Goal: Task Accomplishment & Management: Complete application form

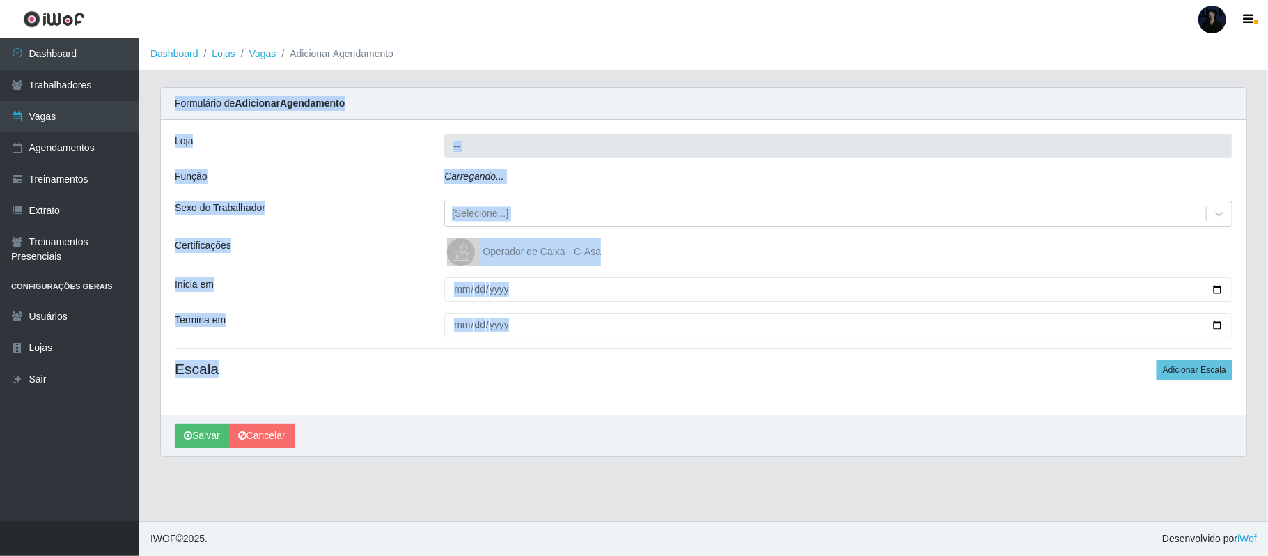
type input "Extremoz Supermercados"
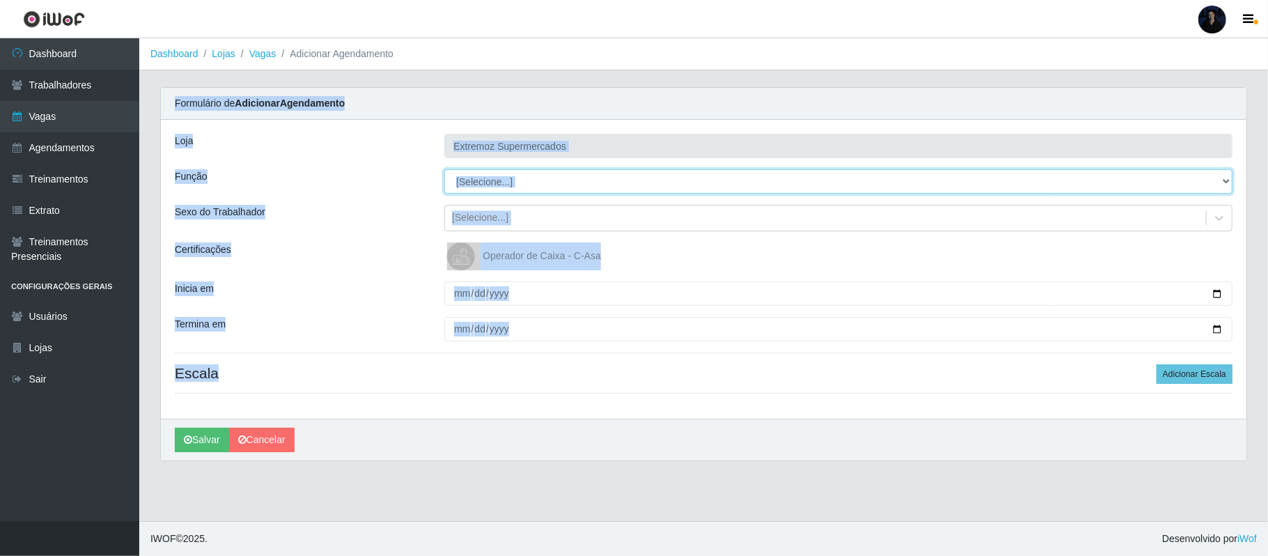
click at [486, 181] on select "[Selecione...] ASG ASG + ASG ++ Embalador Embalador + Embalador ++ Operador de …" at bounding box center [838, 181] width 788 height 24
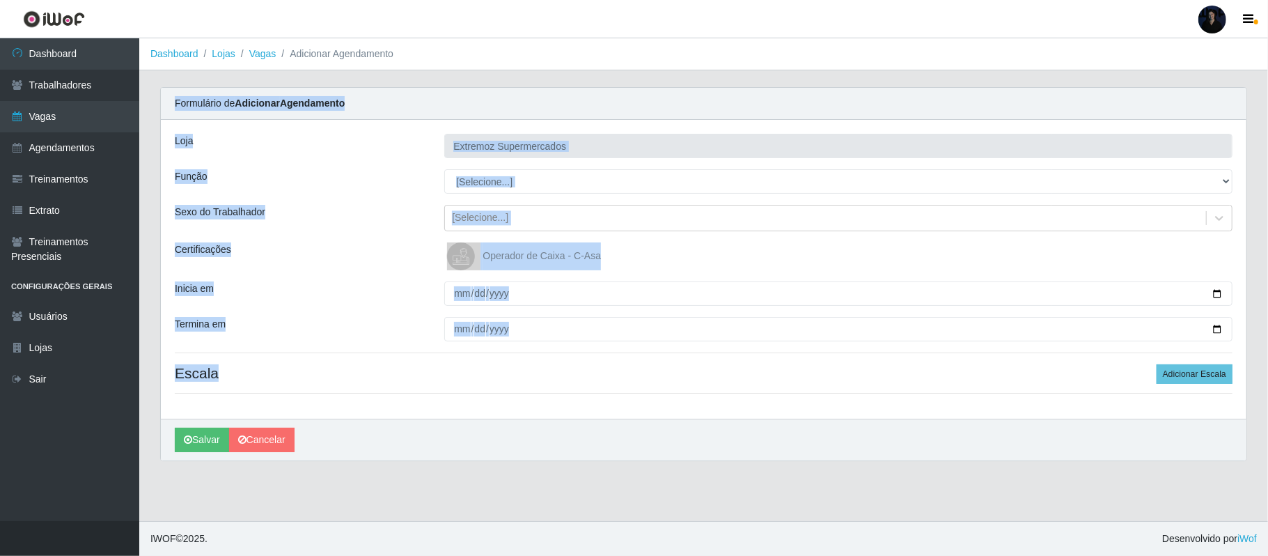
click at [475, 84] on main "Dashboard Lojas Vagas Adicionar Agendamento Carregando... Formulário de Adicion…" at bounding box center [703, 279] width 1129 height 483
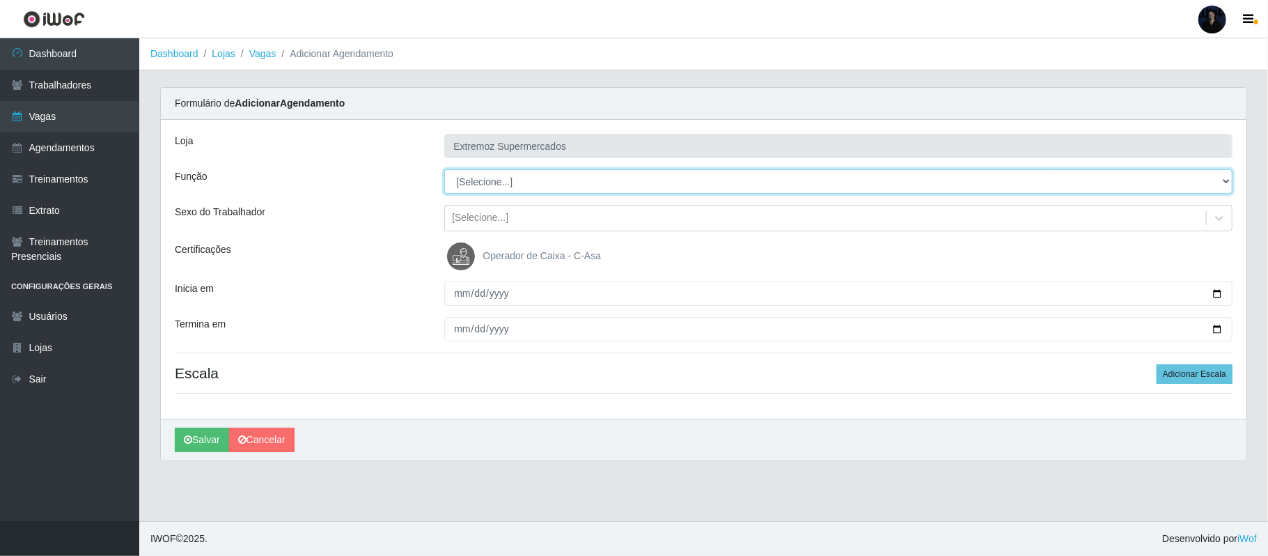
click at [478, 182] on select "[Selecione...] ASG ASG + ASG ++ Embalador Embalador + Embalador ++ Operador de …" at bounding box center [838, 181] width 788 height 24
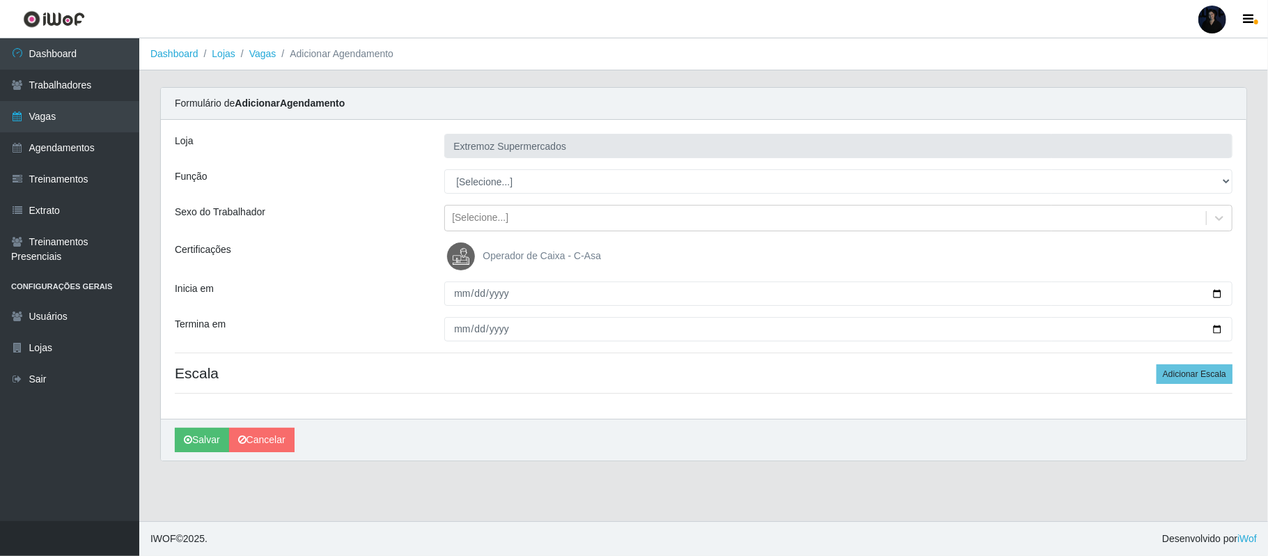
click at [1215, 21] on div at bounding box center [1213, 20] width 28 height 28
click at [1159, 113] on button "Sair" at bounding box center [1185, 108] width 125 height 29
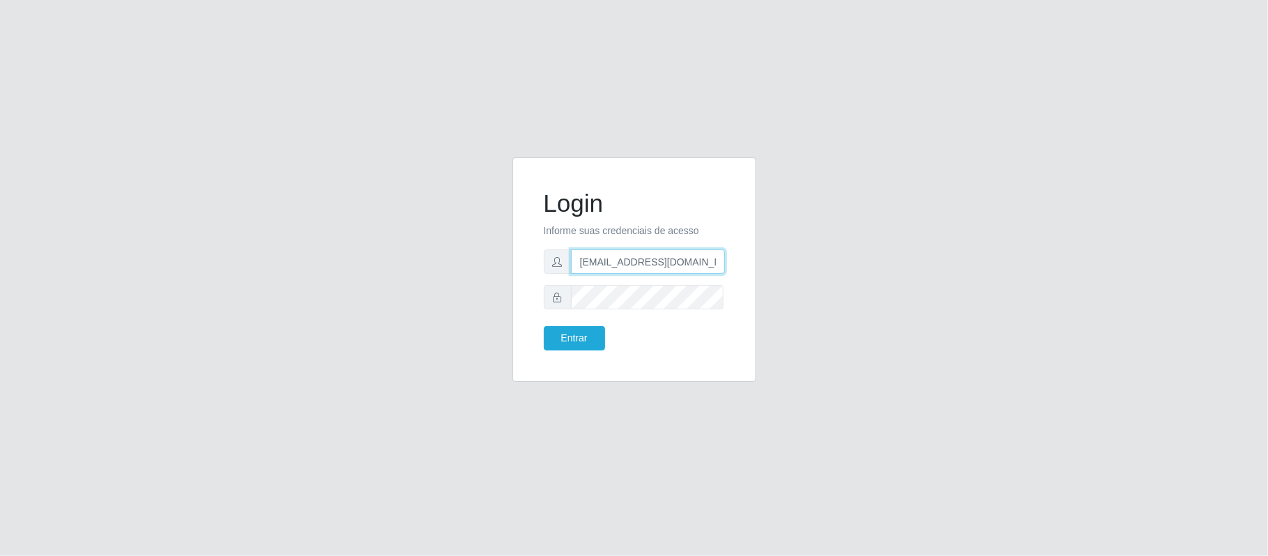
drag, startPoint x: 694, startPoint y: 260, endPoint x: 645, endPoint y: 257, distance: 49.6
click at [645, 257] on input "[EMAIL_ADDRESS][DOMAIN_NAME]" at bounding box center [648, 261] width 154 height 24
type input "[EMAIL_ADDRESS][DOMAIN_NAME]"
click at [571, 340] on button "Entrar" at bounding box center [574, 338] width 61 height 24
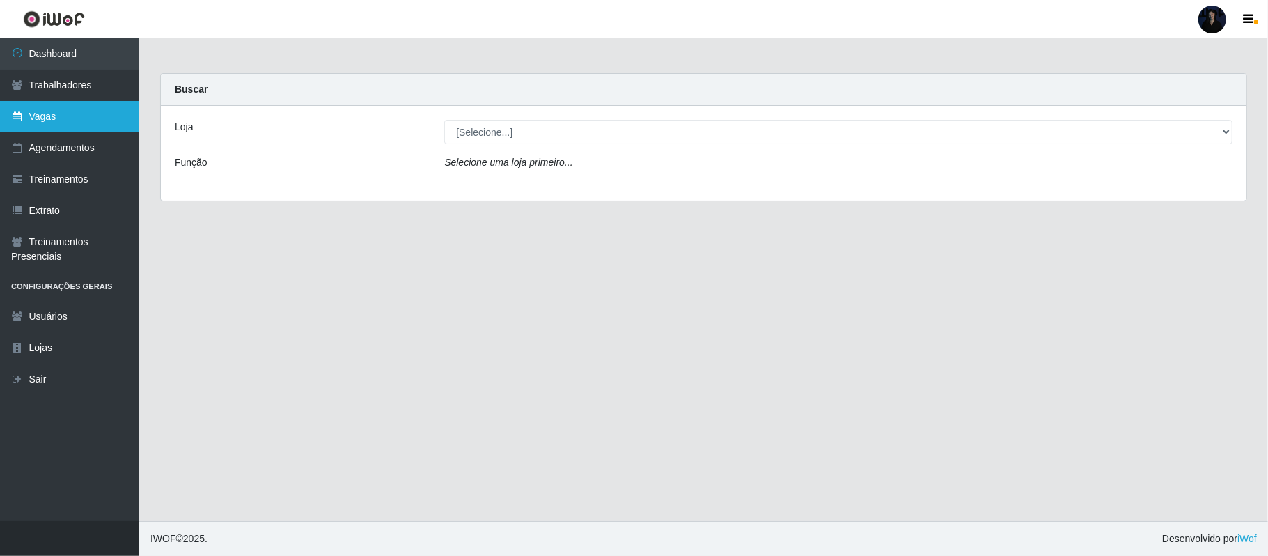
click at [70, 107] on link "Vagas" at bounding box center [69, 116] width 139 height 31
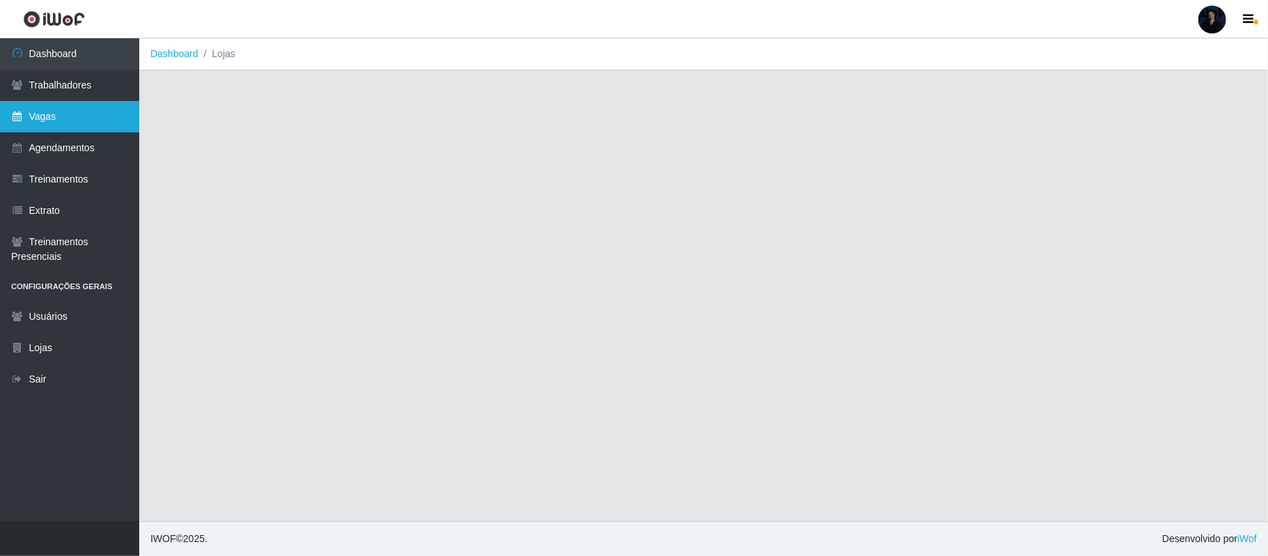
click at [64, 109] on link "Vagas" at bounding box center [69, 116] width 139 height 31
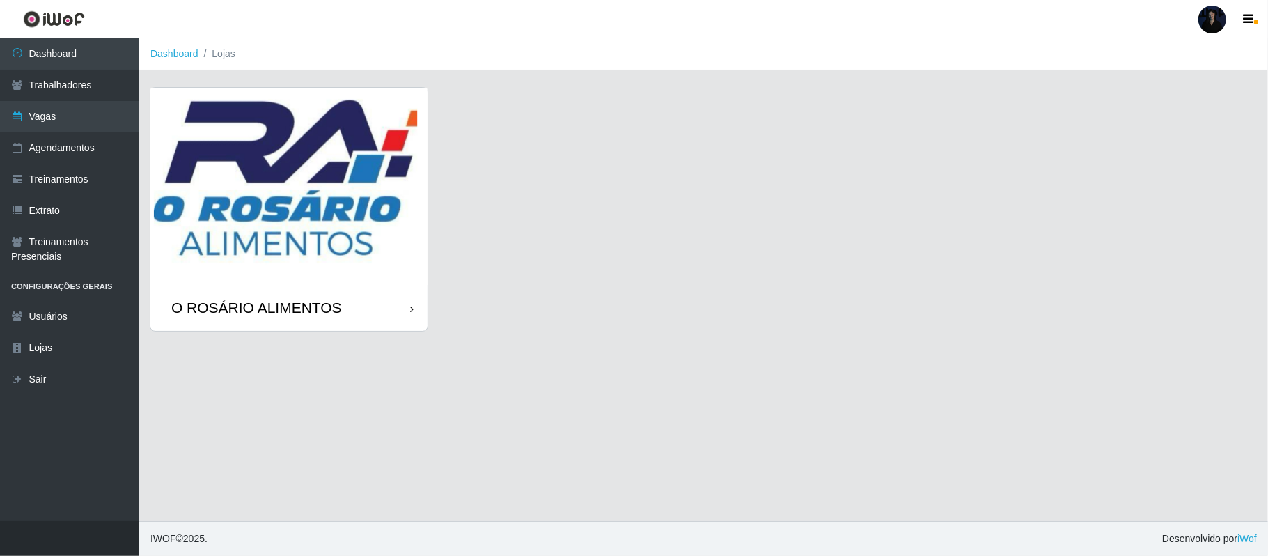
click at [270, 206] on img at bounding box center [288, 186] width 277 height 197
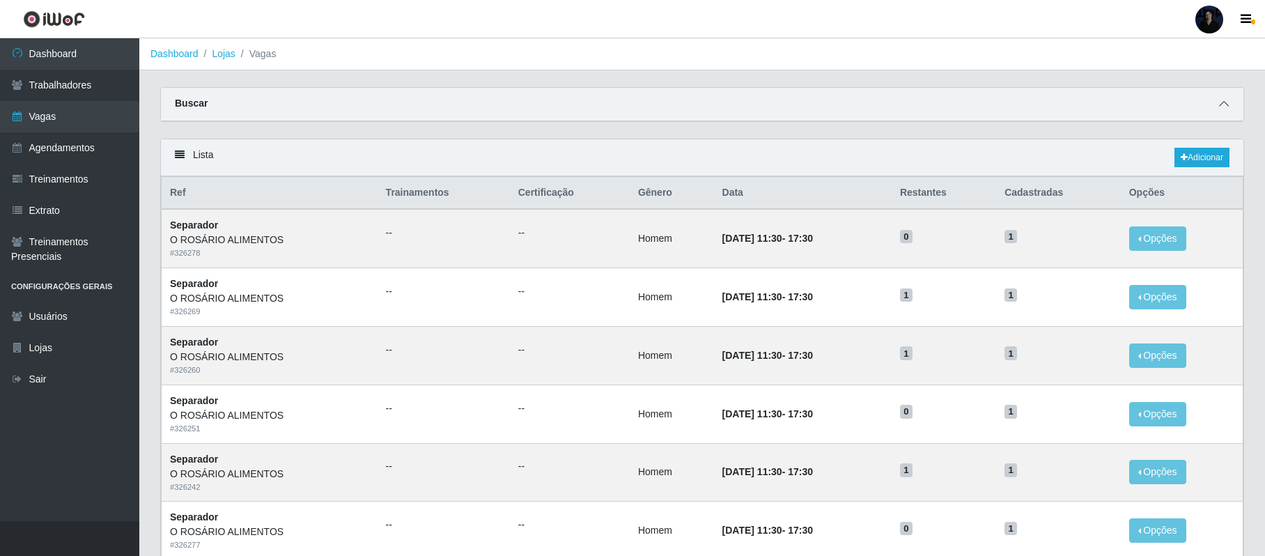
click at [1222, 99] on icon at bounding box center [1224, 104] width 10 height 10
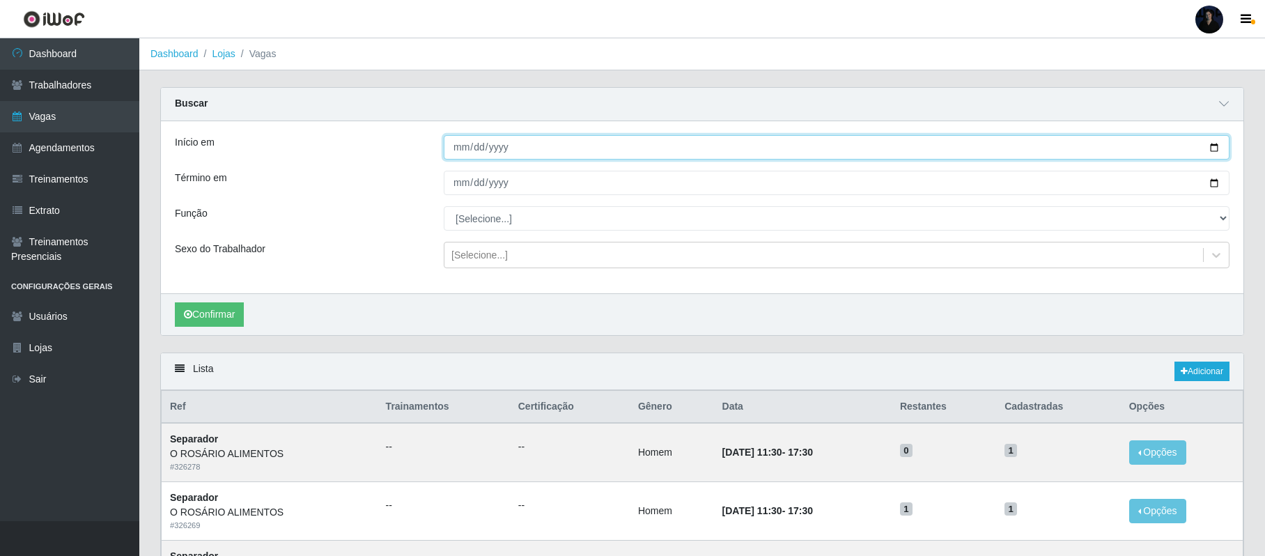
click at [1215, 146] on input "Início em" at bounding box center [837, 147] width 786 height 24
type input "2025-10-02"
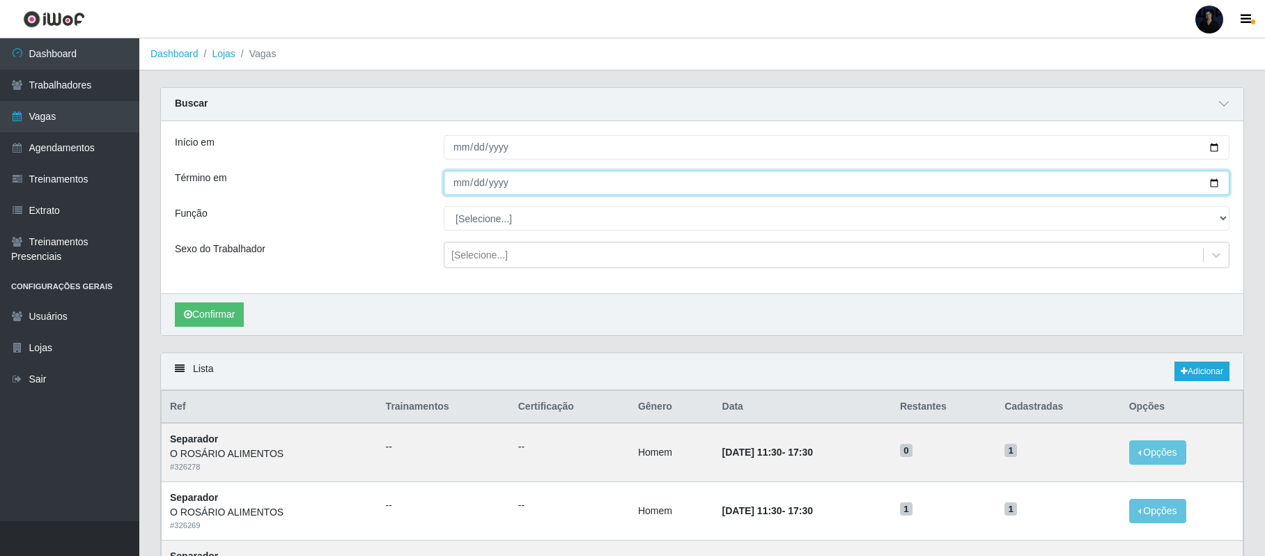
click at [1212, 180] on input "Término em" at bounding box center [837, 183] width 786 height 24
type input "2025-10-02"
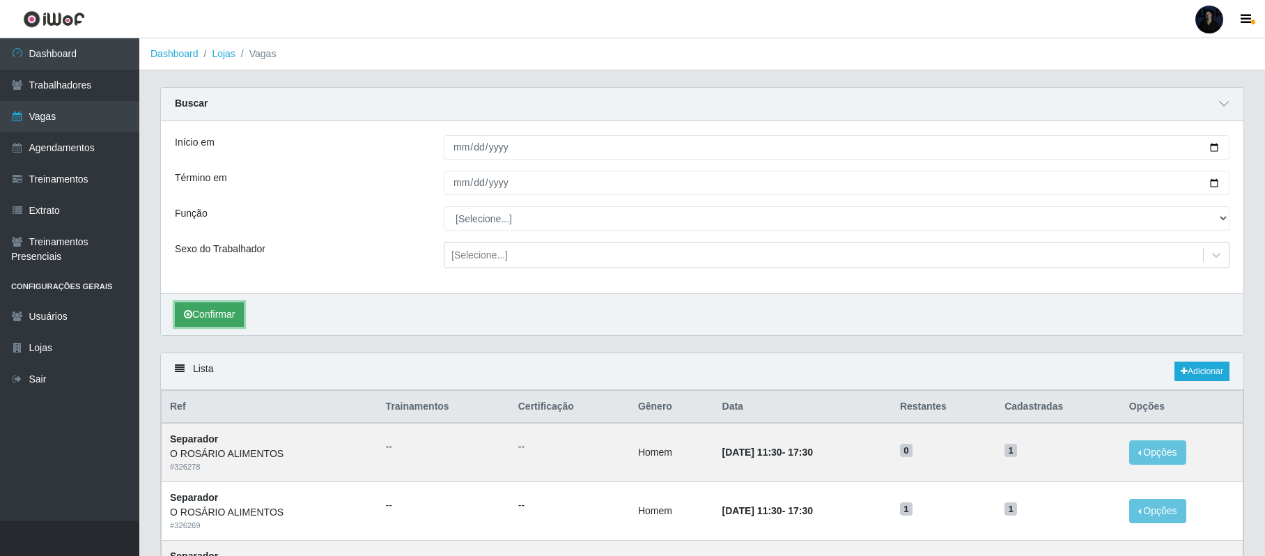
click at [198, 313] on button "Confirmar" at bounding box center [209, 314] width 69 height 24
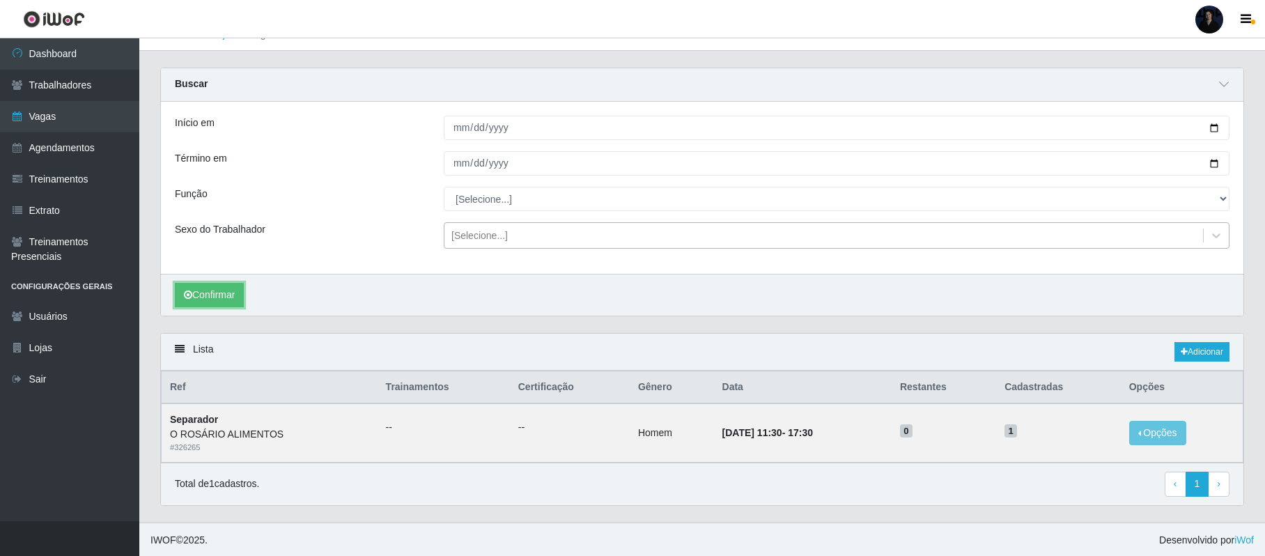
scroll to position [25, 0]
